Goal: Information Seeking & Learning: Learn about a topic

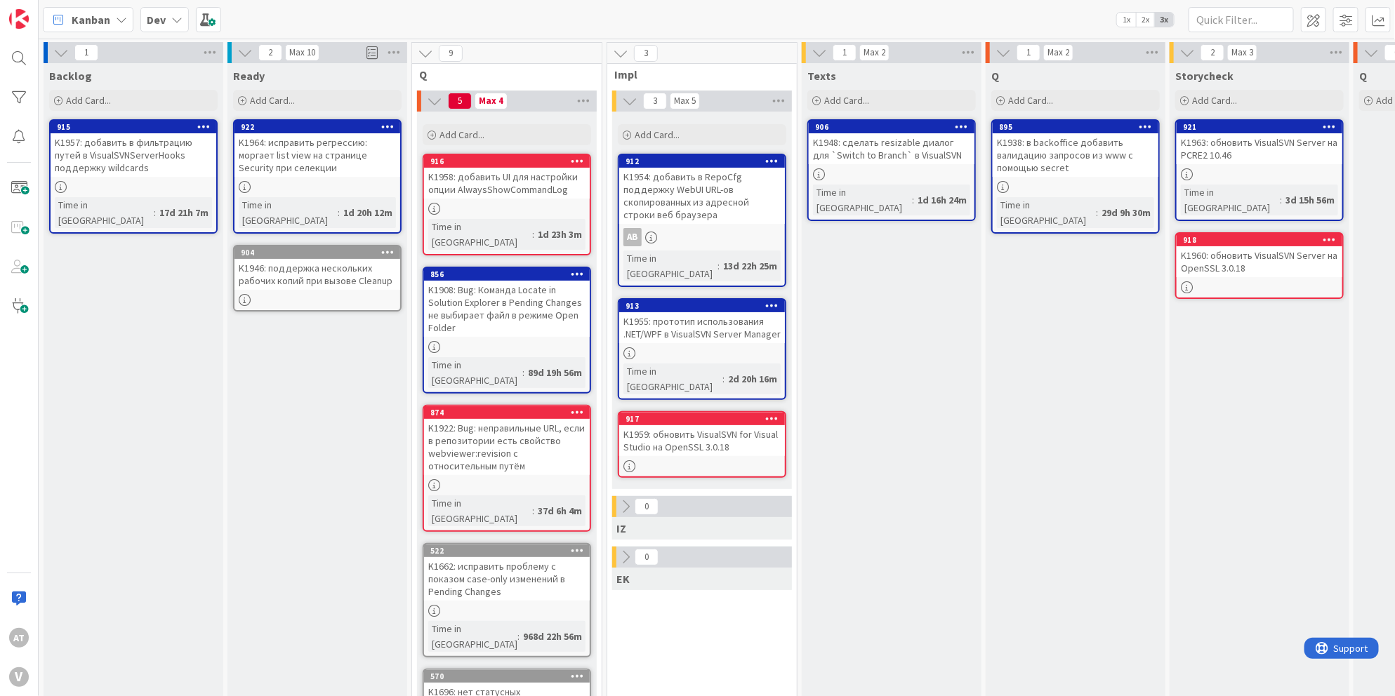
scroll to position [0, 234]
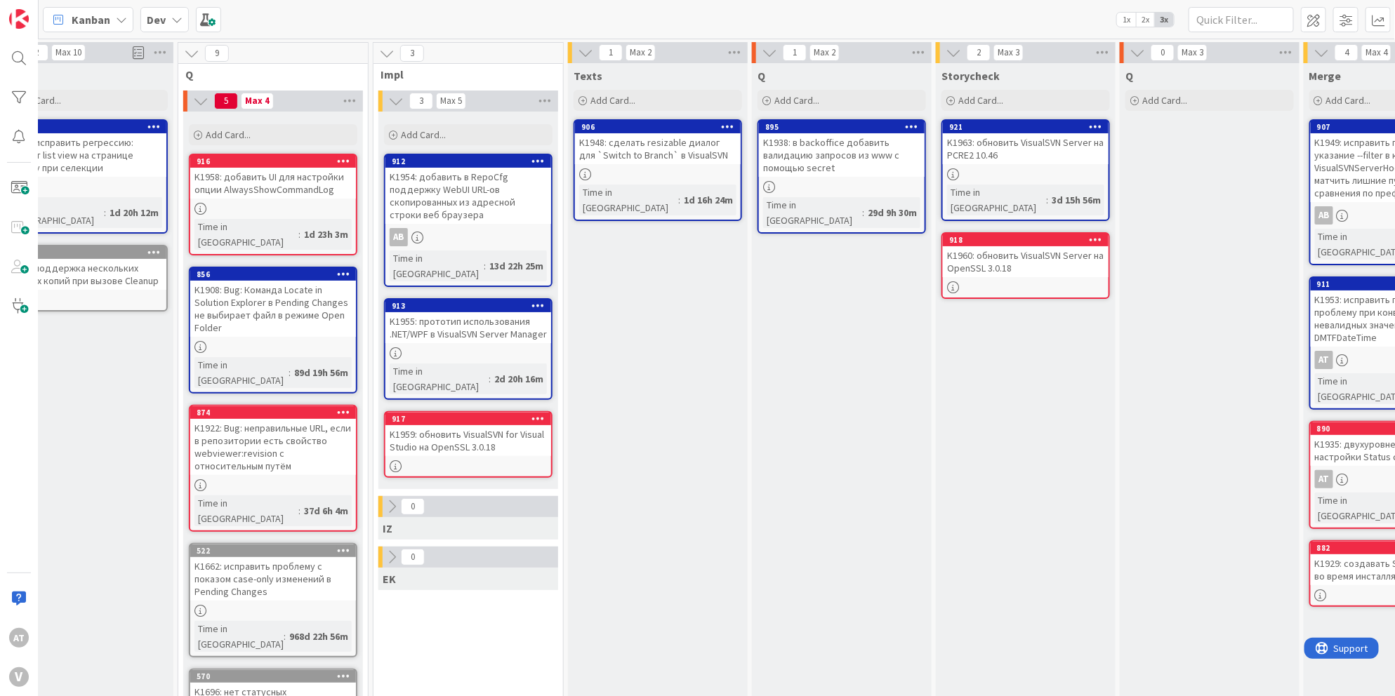
click at [1041, 260] on div "K1960: обновить VisualSVN Server на OpenSSL 3.0.18" at bounding box center [1026, 261] width 166 height 31
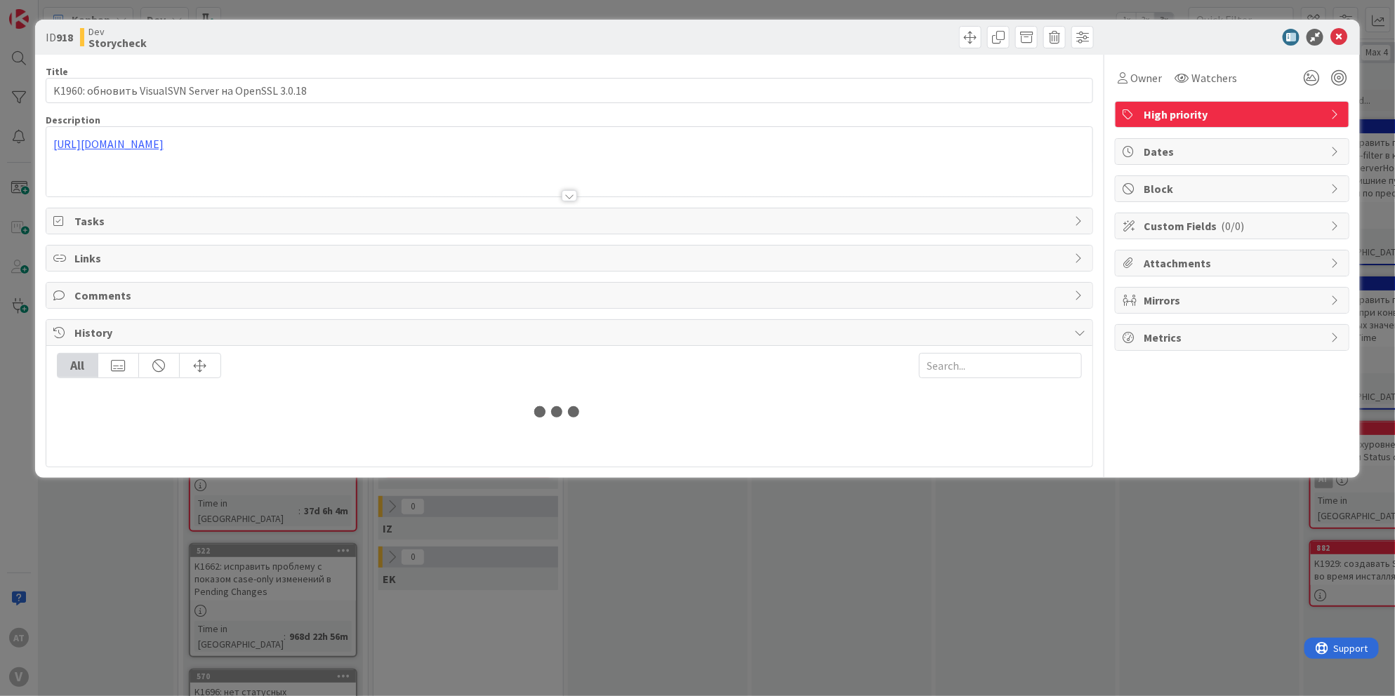
click at [449, 143] on div "[URL][DOMAIN_NAME]" at bounding box center [569, 161] width 1046 height 69
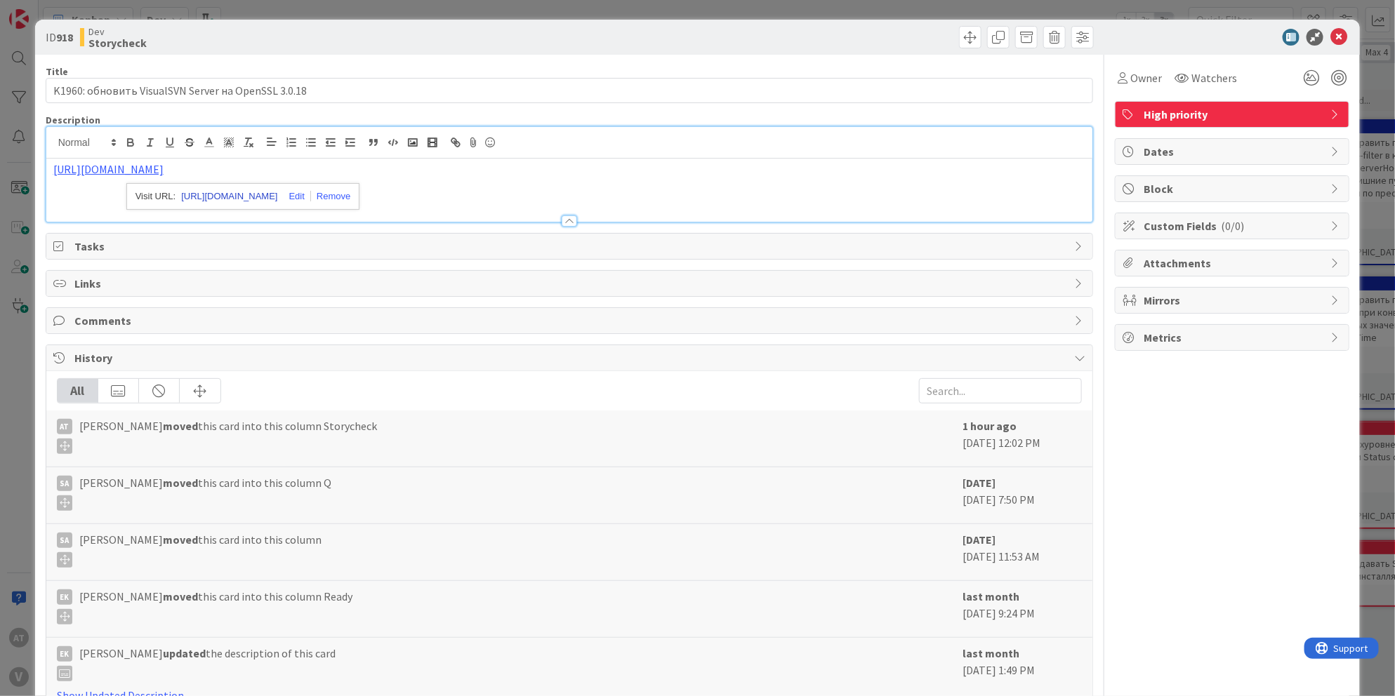
click at [227, 196] on link "[URL][DOMAIN_NAME]" at bounding box center [229, 196] width 96 height 18
click at [99, 15] on div "ID 918 Dev Storycheck Title 50 / 128 K1960: обновить VisualSVN Server на OpenSS…" at bounding box center [697, 348] width 1395 height 696
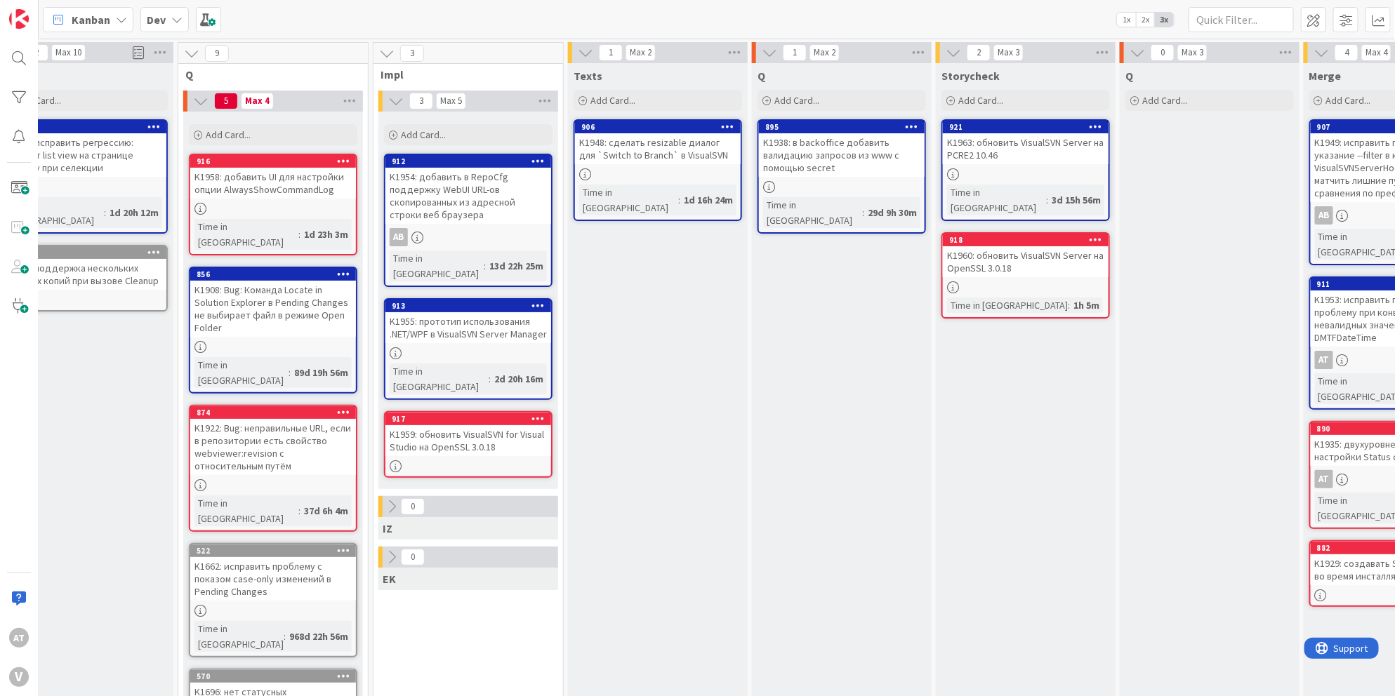
click at [1023, 281] on div at bounding box center [1026, 287] width 166 height 12
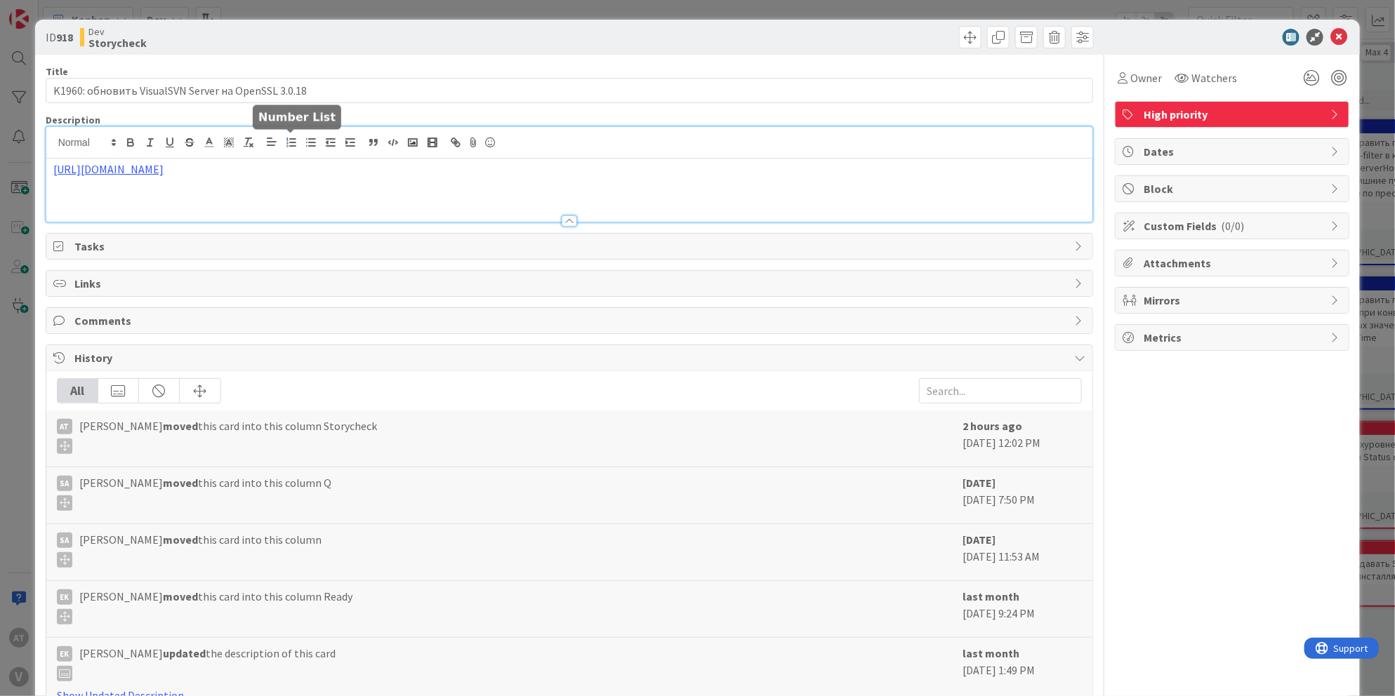
click at [285, 141] on div "[URL][DOMAIN_NAME]" at bounding box center [569, 174] width 1046 height 95
click at [240, 191] on link "[URL][DOMAIN_NAME]" at bounding box center [229, 196] width 96 height 18
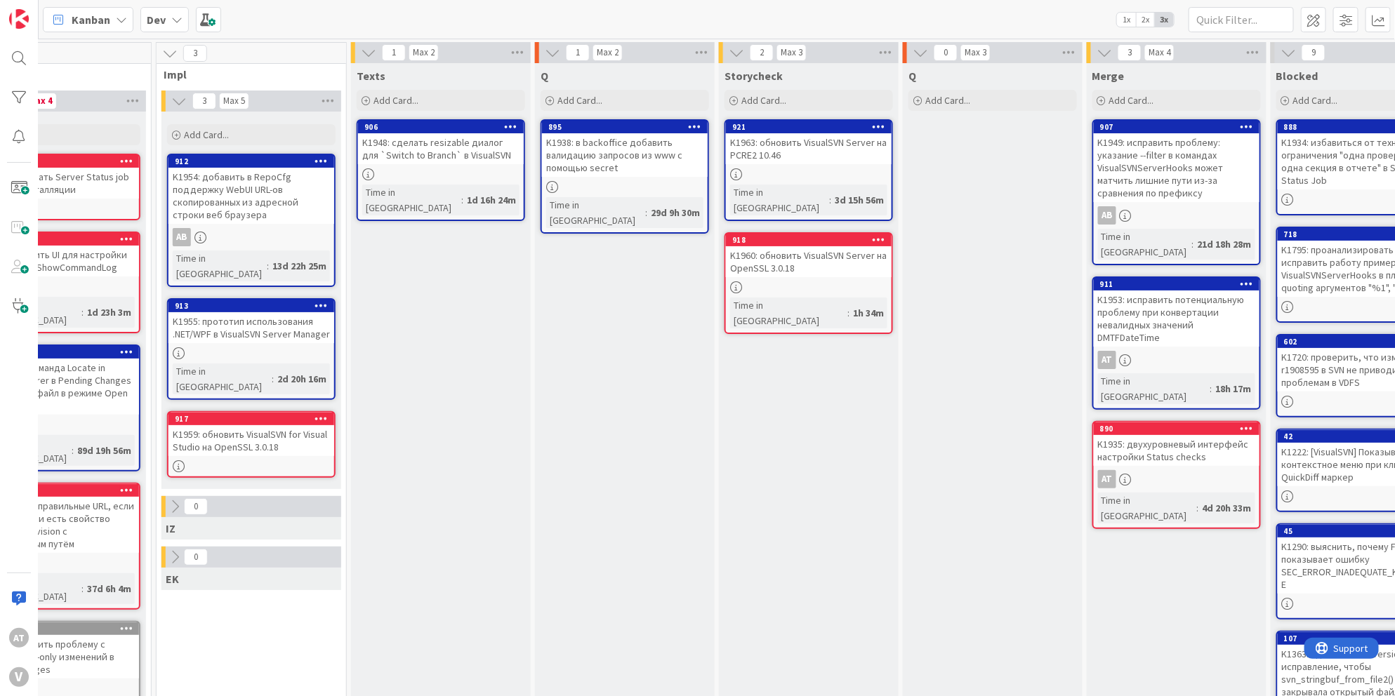
scroll to position [0, 446]
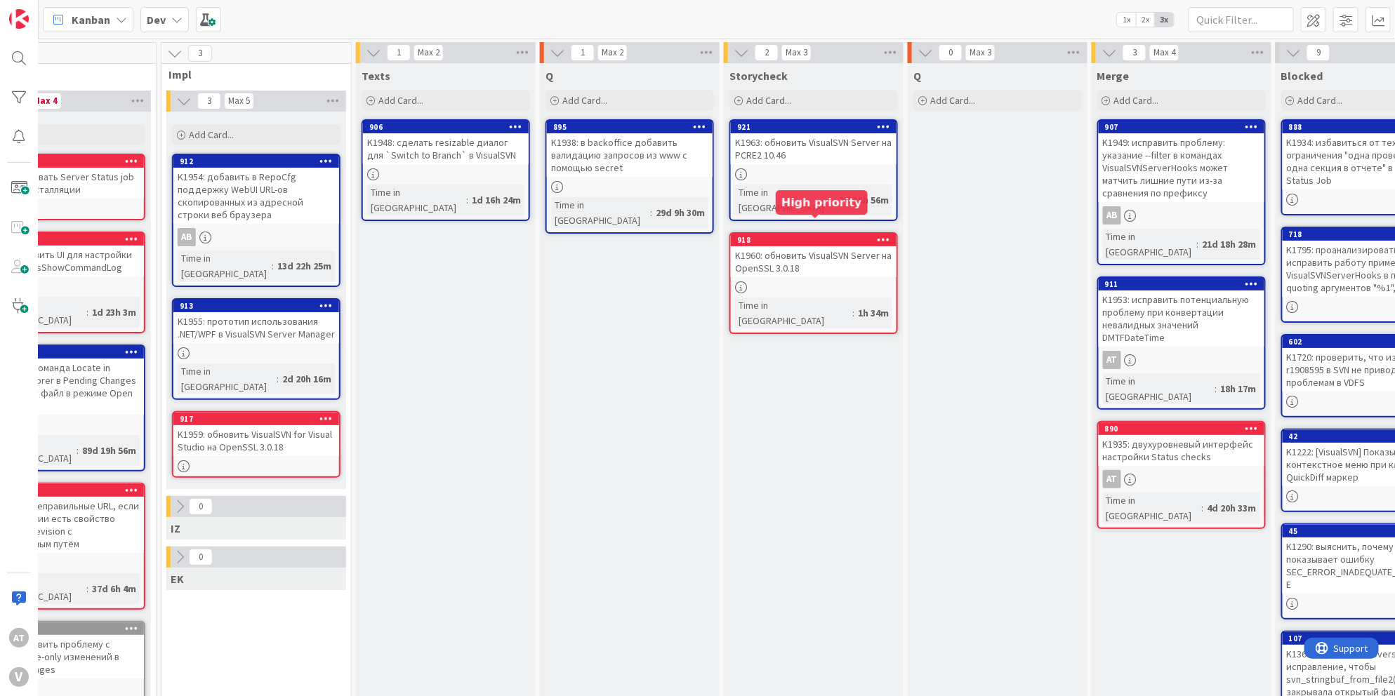
click at [795, 235] on div "918" at bounding box center [816, 240] width 159 height 10
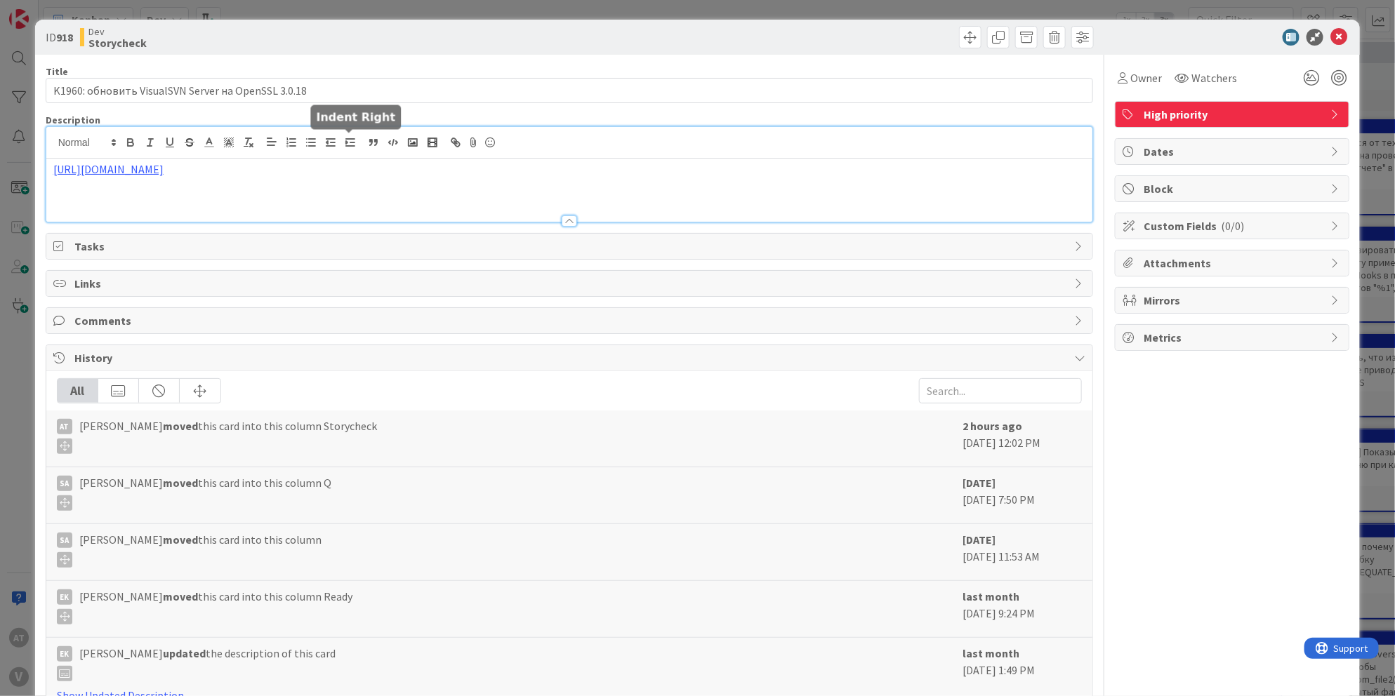
click at [354, 142] on div "[URL][DOMAIN_NAME]" at bounding box center [569, 174] width 1046 height 95
click at [275, 190] on link "[URL][DOMAIN_NAME]" at bounding box center [229, 196] width 96 height 18
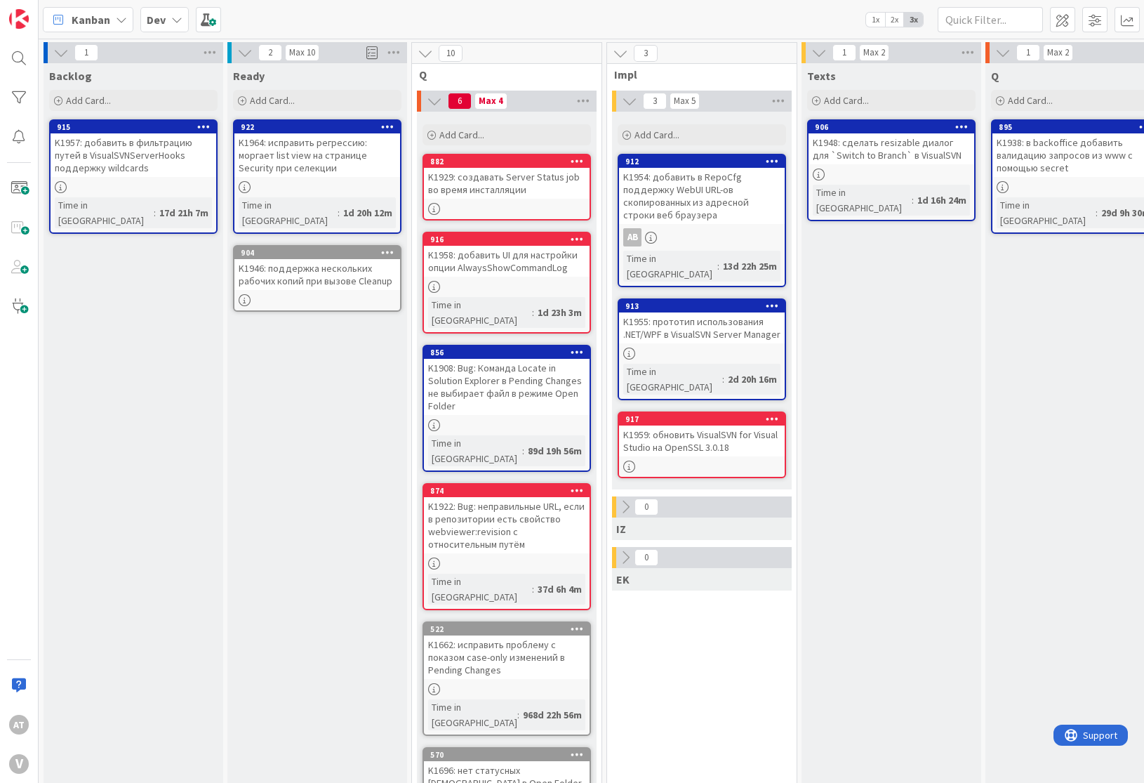
click at [326, 164] on div "K1964: исправить регрессию: моргает list view на странице Security при селекции" at bounding box center [317, 155] width 166 height 44
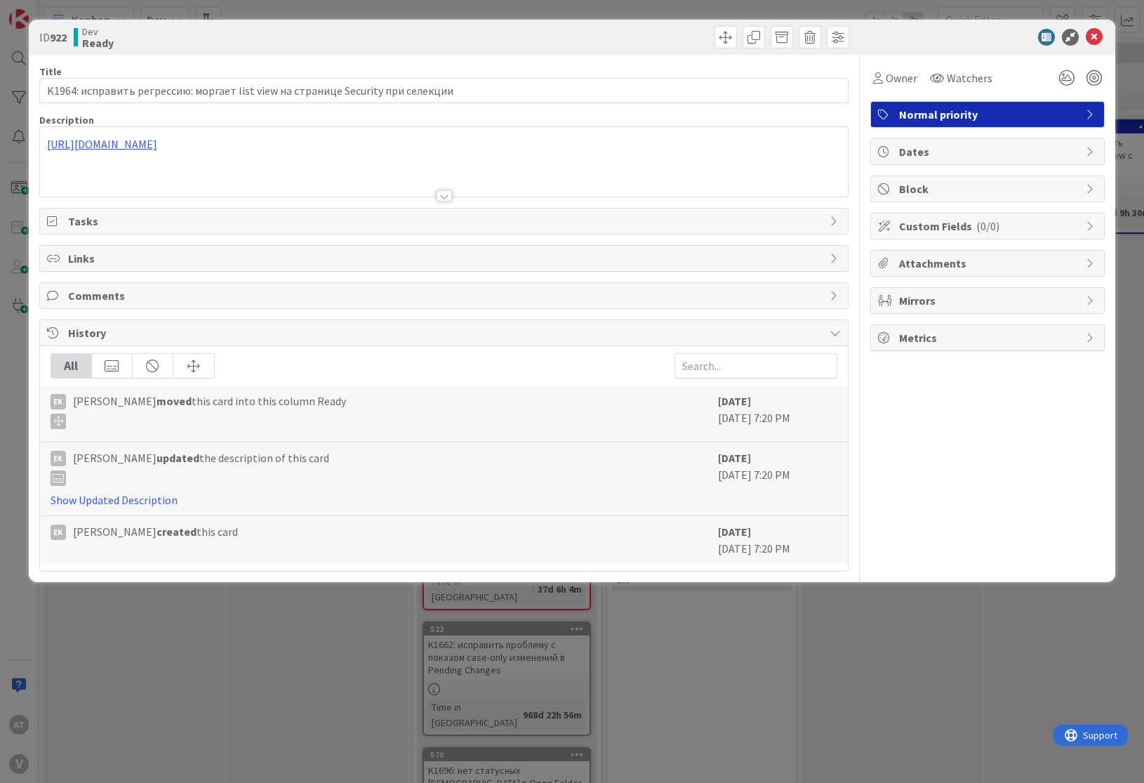
click at [354, 135] on div "[URL][DOMAIN_NAME]" at bounding box center [444, 164] width 808 height 63
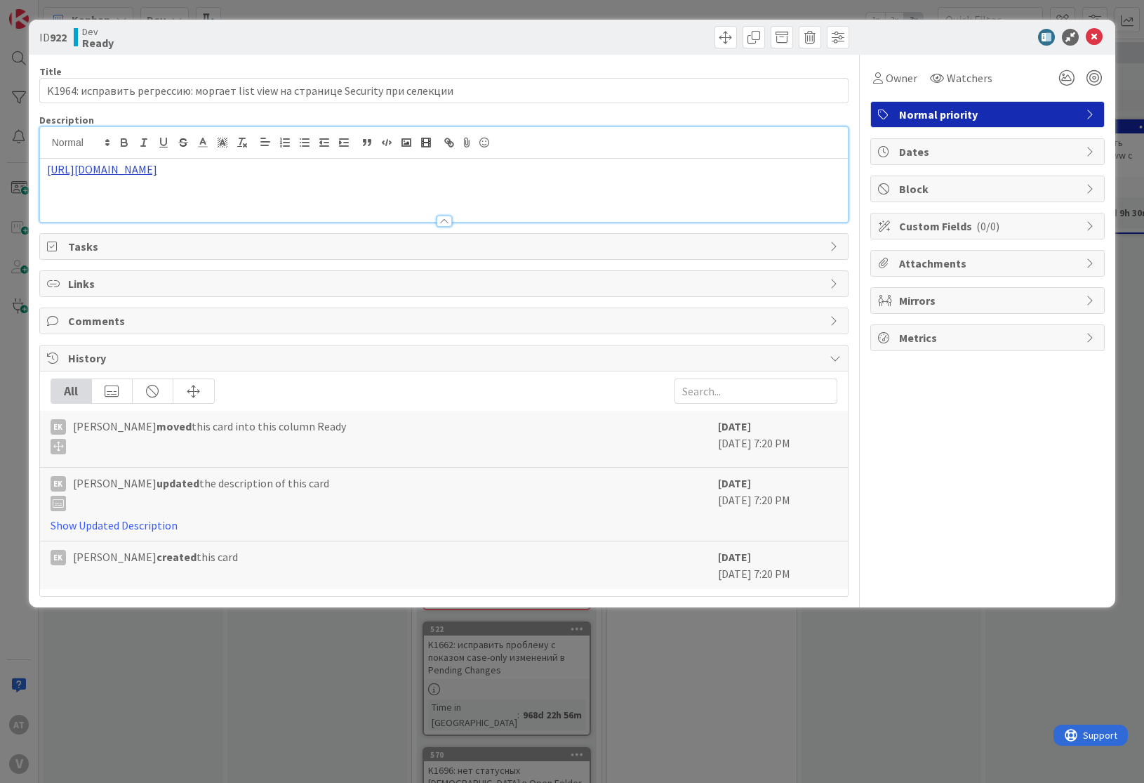
click at [157, 173] on link "[URL][DOMAIN_NAME]" at bounding box center [102, 169] width 110 height 14
click at [157, 166] on link "[URL][DOMAIN_NAME]" at bounding box center [102, 169] width 110 height 14
click at [279, 198] on link "[URL][DOMAIN_NAME]" at bounding box center [231, 196] width 96 height 18
